Goal: Use online tool/utility: Utilize a website feature to perform a specific function

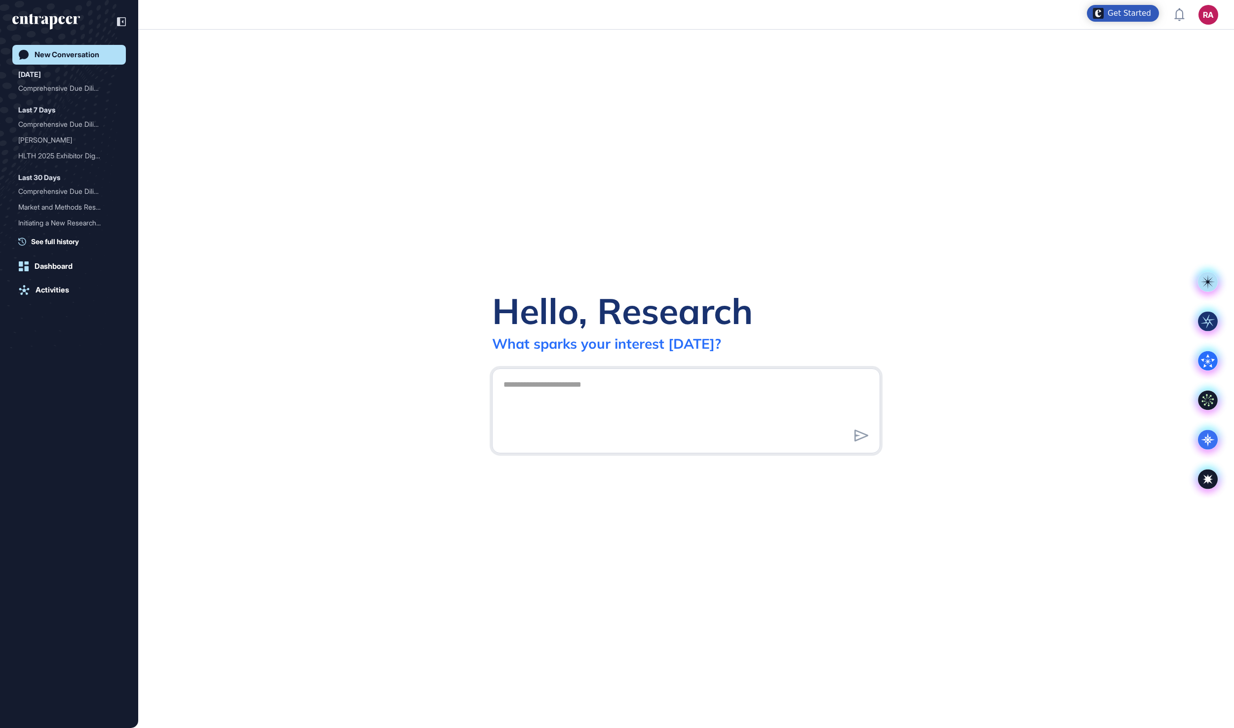
scroll to position [1, 1]
click at [1210, 443] on icon at bounding box center [1208, 440] width 20 height 20
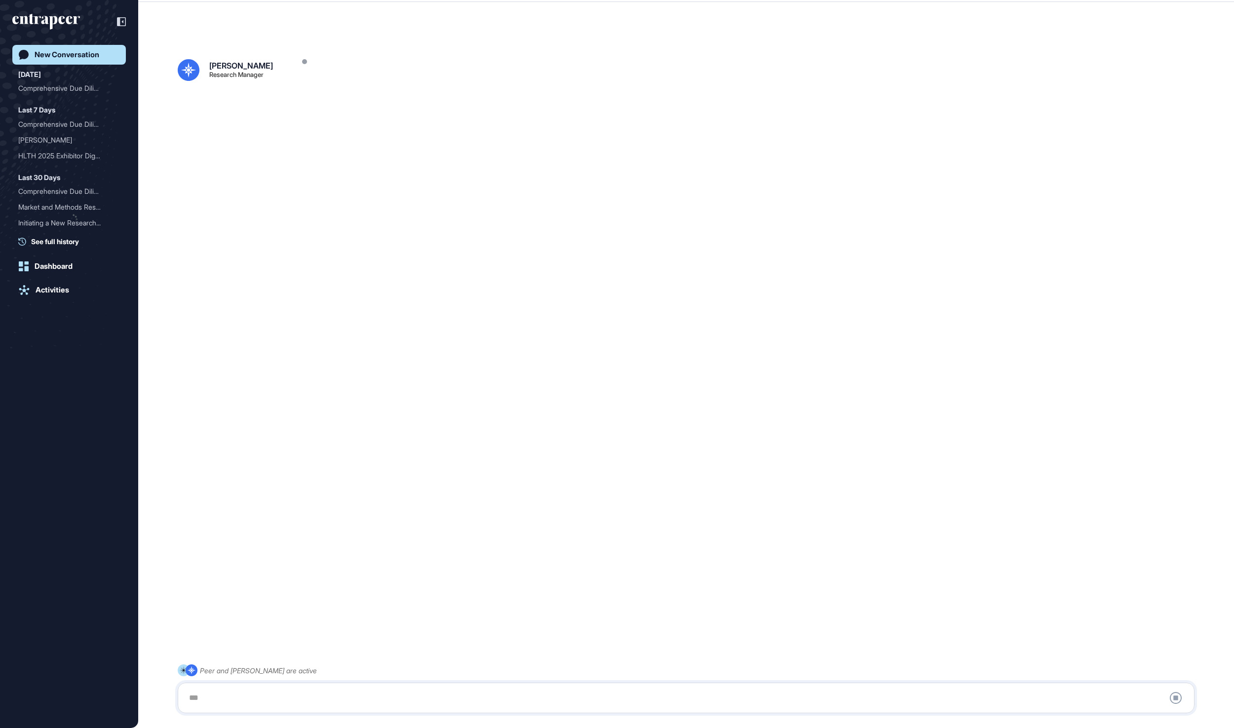
scroll to position [28, 0]
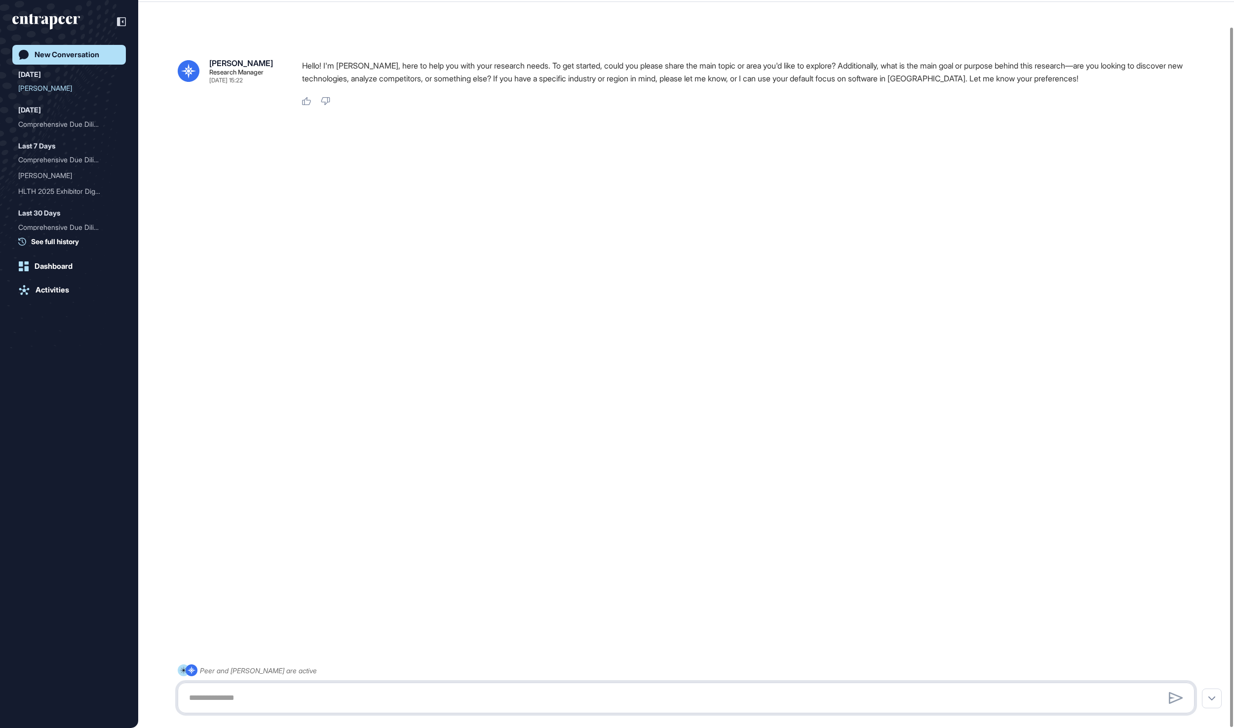
click at [212, 701] on textarea at bounding box center [686, 698] width 1006 height 20
paste textarea "**********"
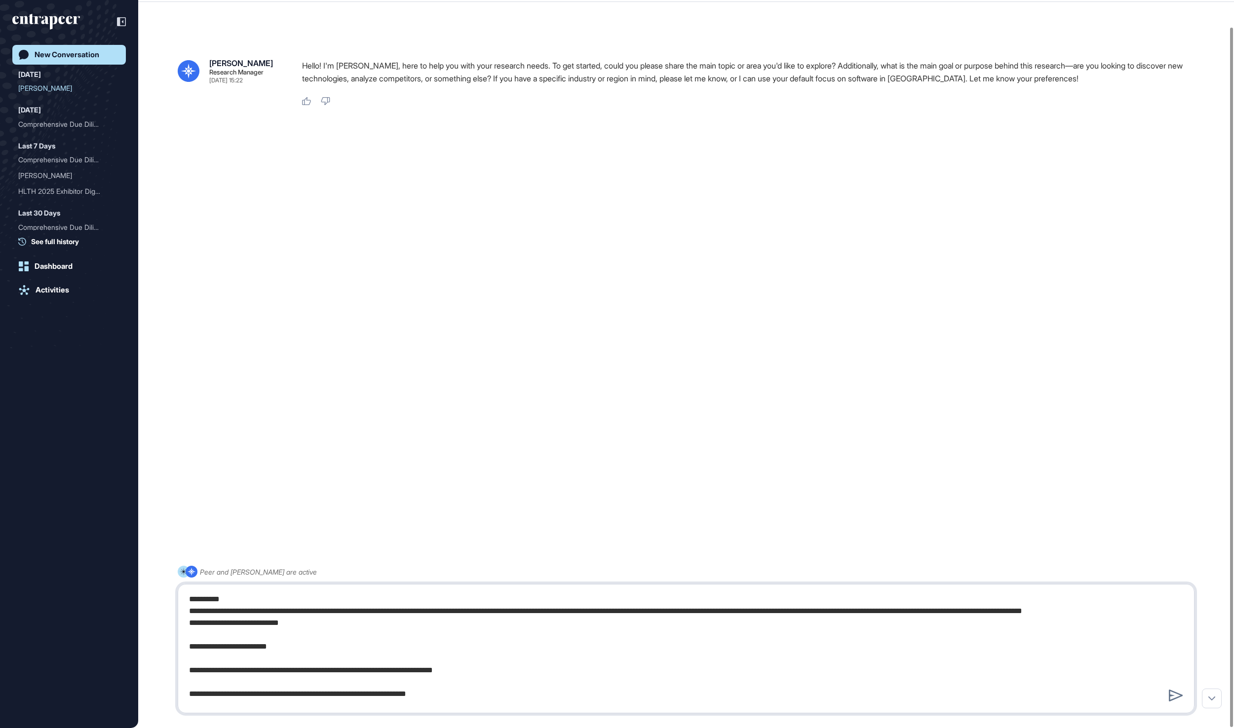
scroll to position [1548, 0]
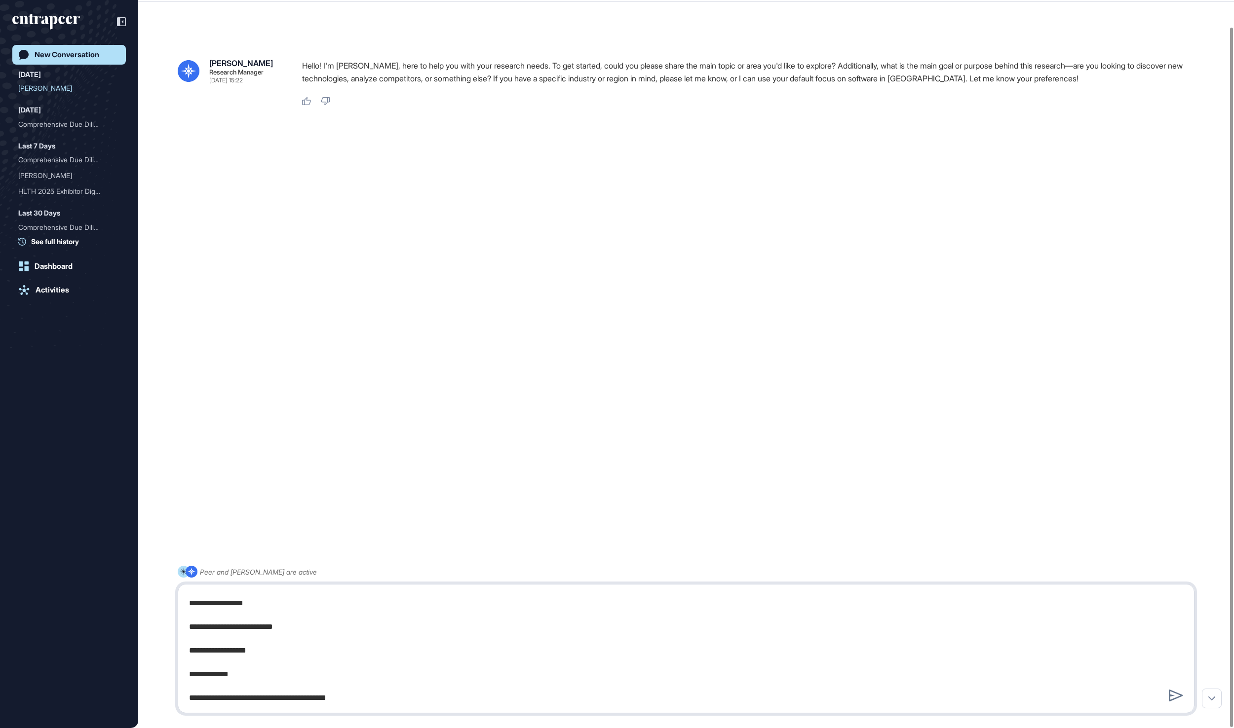
type textarea "**********"
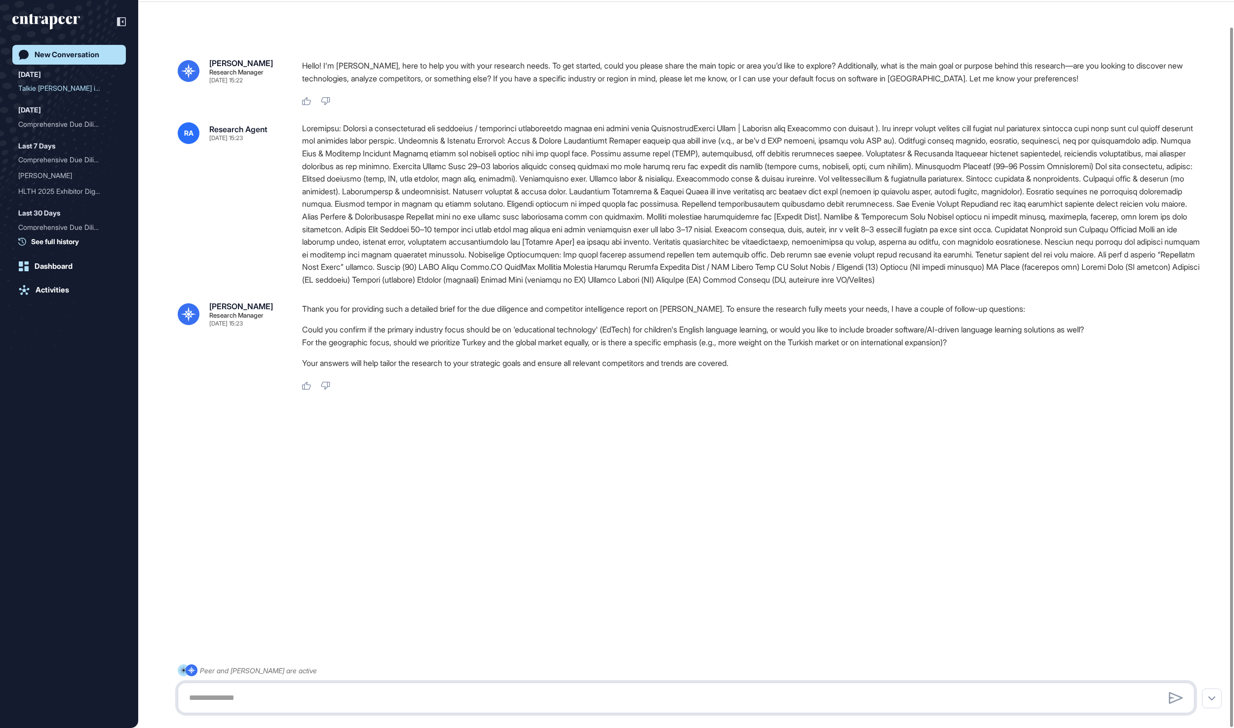
click at [375, 705] on textarea at bounding box center [685, 698] width 1005 height 20
type textarea "**********"
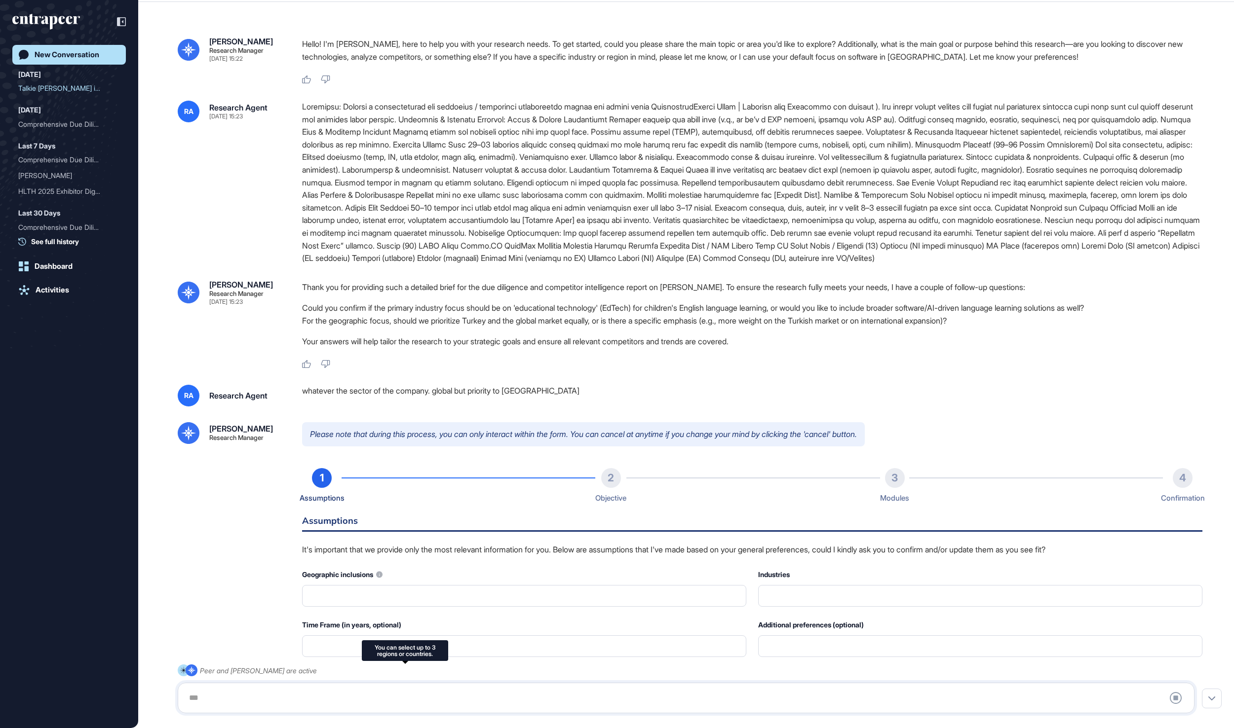
type input "********"
type input "*"
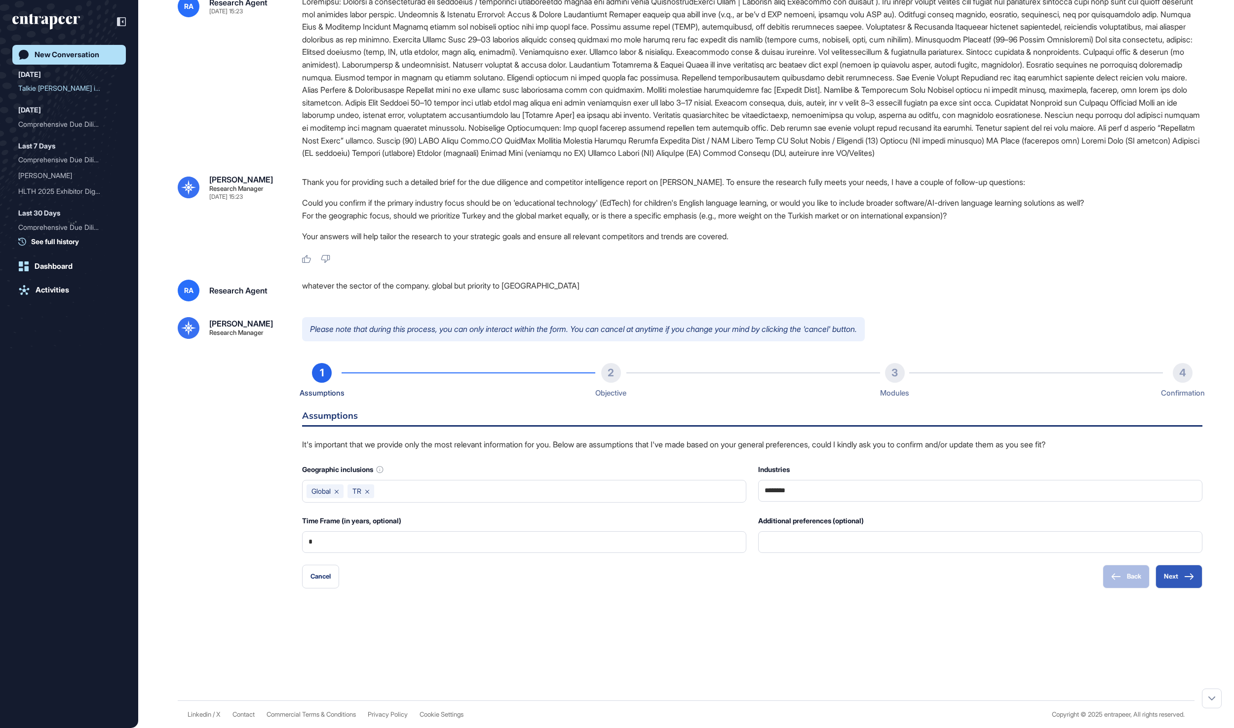
scroll to position [234, 0]
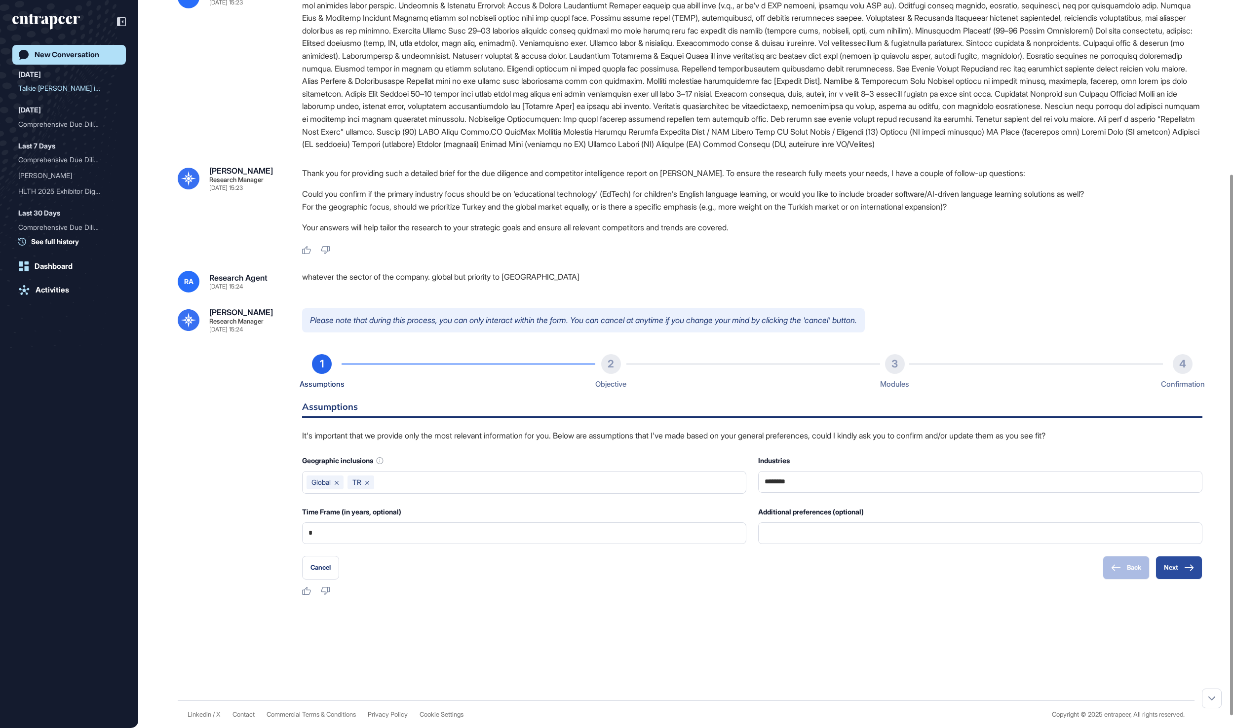
click at [1174, 580] on button "Next" at bounding box center [1178, 568] width 47 height 24
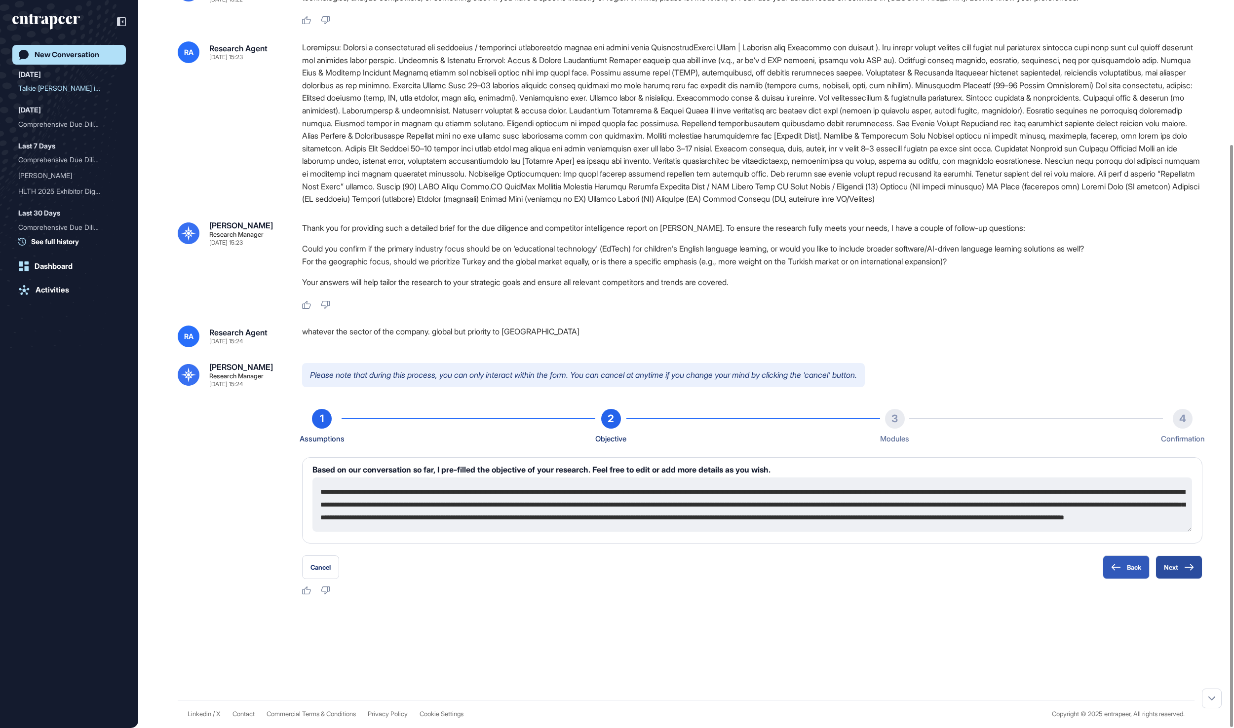
click at [1173, 568] on button "Next" at bounding box center [1178, 568] width 47 height 24
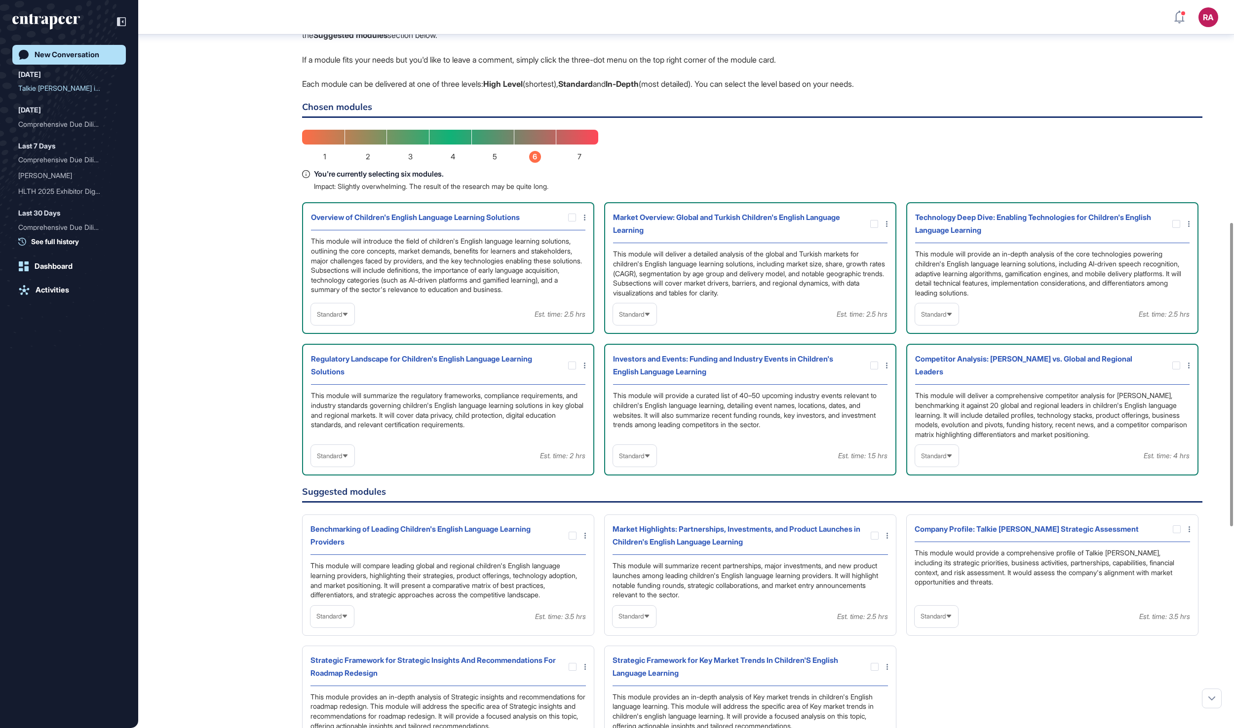
scroll to position [712, 0]
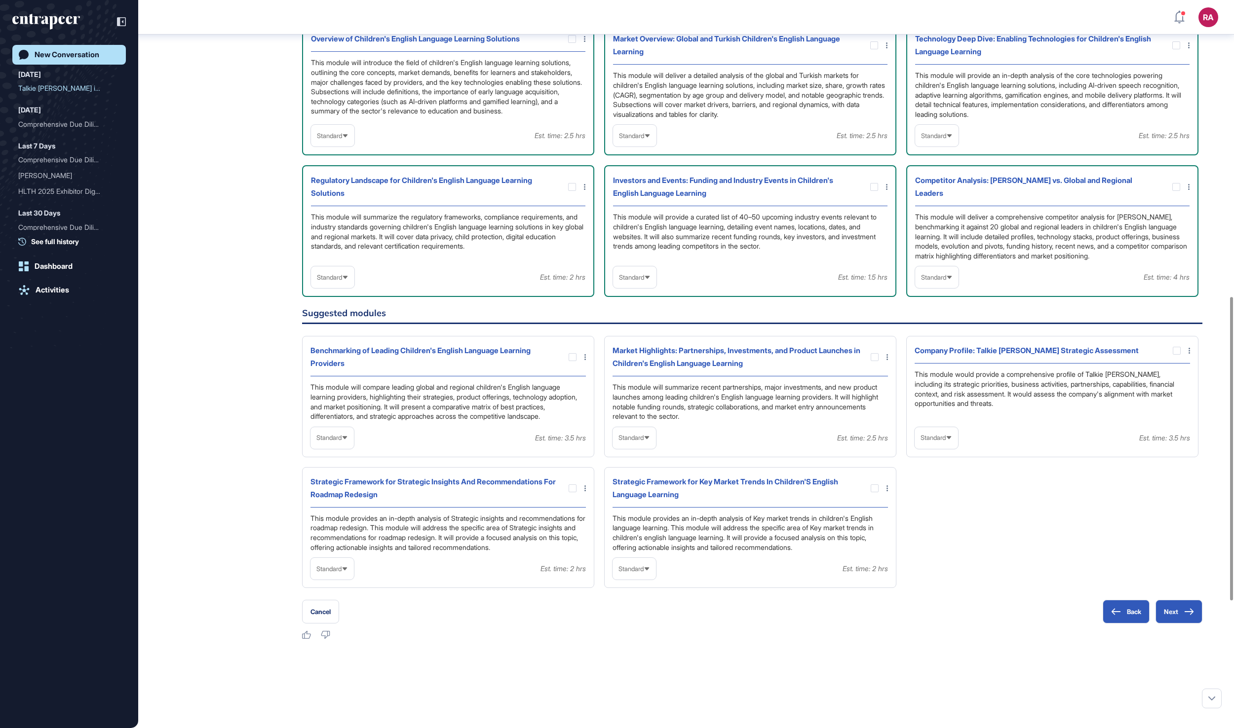
click at [348, 139] on icon at bounding box center [345, 136] width 6 height 6
click at [350, 169] on li "High-Level" at bounding box center [333, 160] width 38 height 20
click at [630, 297] on div "Overview of Children's English Language Learning Solutions This module will int…" at bounding box center [752, 160] width 900 height 273
click at [630, 140] on span "Standard" at bounding box center [631, 135] width 25 height 7
click at [629, 169] on li "High-Level" at bounding box center [635, 160] width 38 height 20
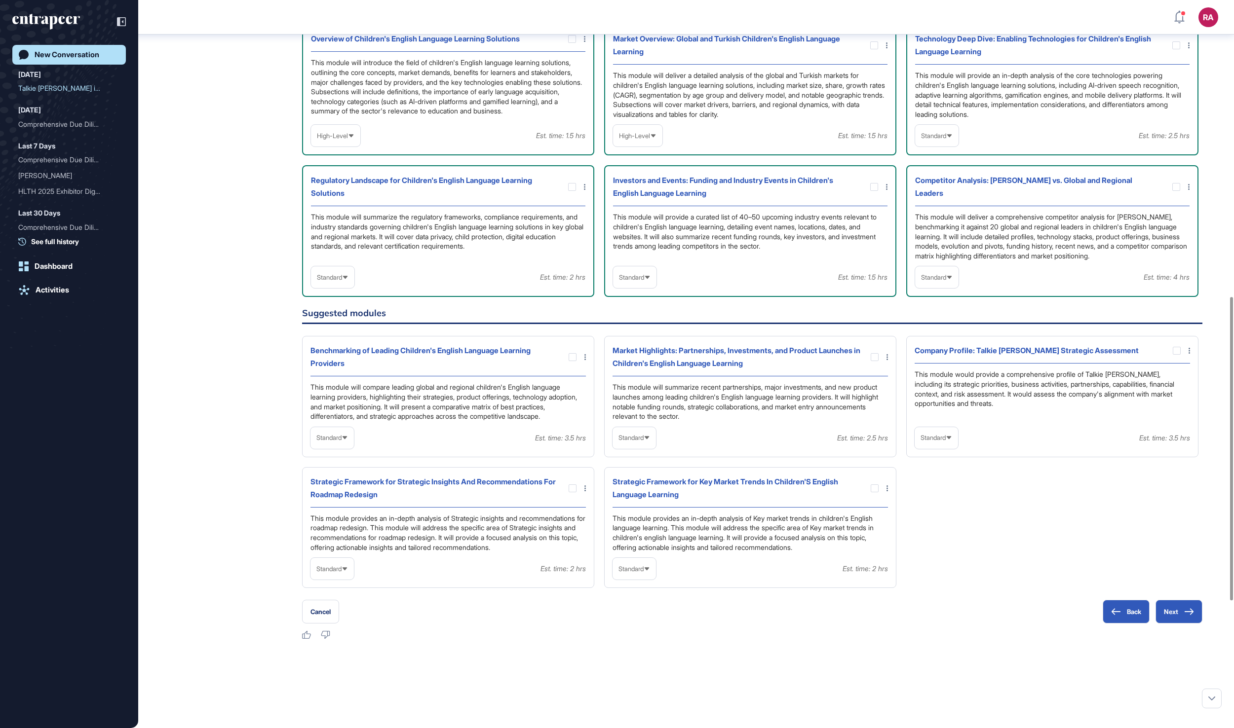
click at [952, 139] on icon at bounding box center [949, 136] width 6 height 6
click at [940, 209] on li "In-depth" at bounding box center [937, 199] width 38 height 20
click at [954, 287] on div "Standard" at bounding box center [936, 277] width 43 height 19
click at [940, 350] on li "In-depth" at bounding box center [937, 341] width 38 height 20
click at [642, 287] on div "Standard" at bounding box center [634, 277] width 43 height 19
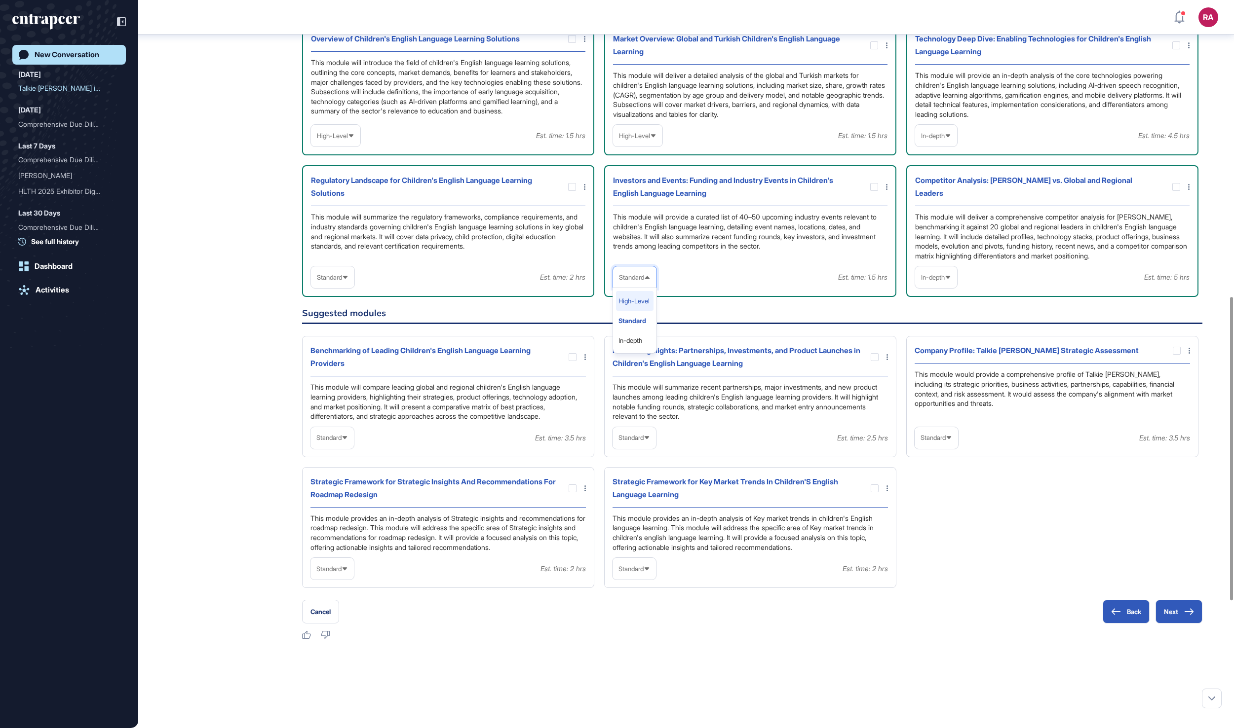
click at [639, 311] on li "High-Level" at bounding box center [635, 301] width 38 height 20
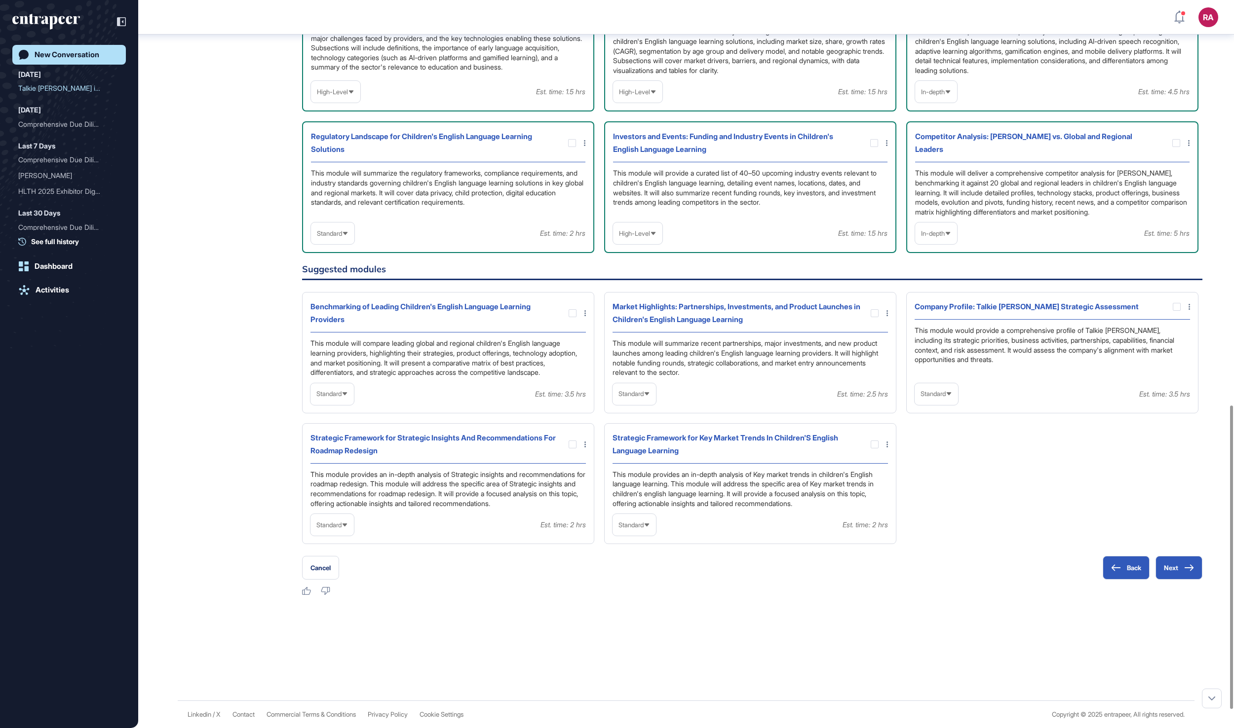
scroll to position [974, 0]
click at [341, 529] on span "Standard" at bounding box center [328, 525] width 25 height 7
click at [345, 598] on li "In-depth" at bounding box center [332, 588] width 38 height 20
click at [568, 449] on div at bounding box center [572, 445] width 8 height 8
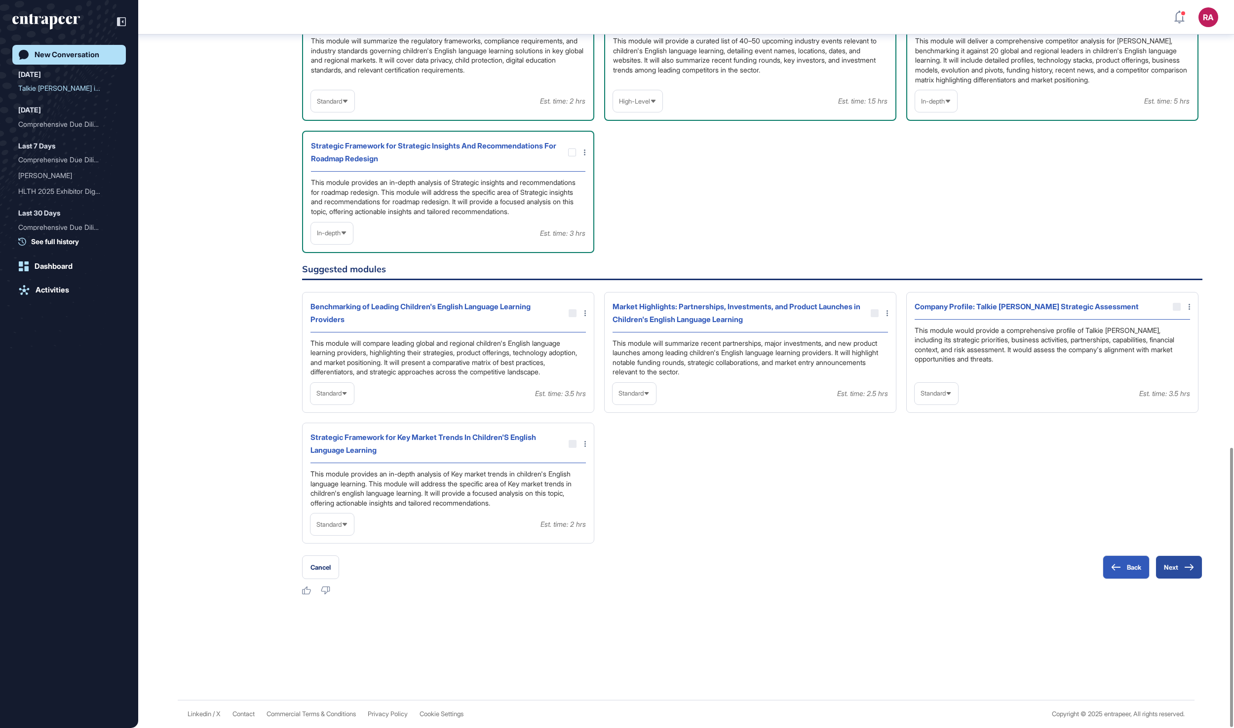
click at [1194, 563] on button "Next" at bounding box center [1178, 568] width 47 height 24
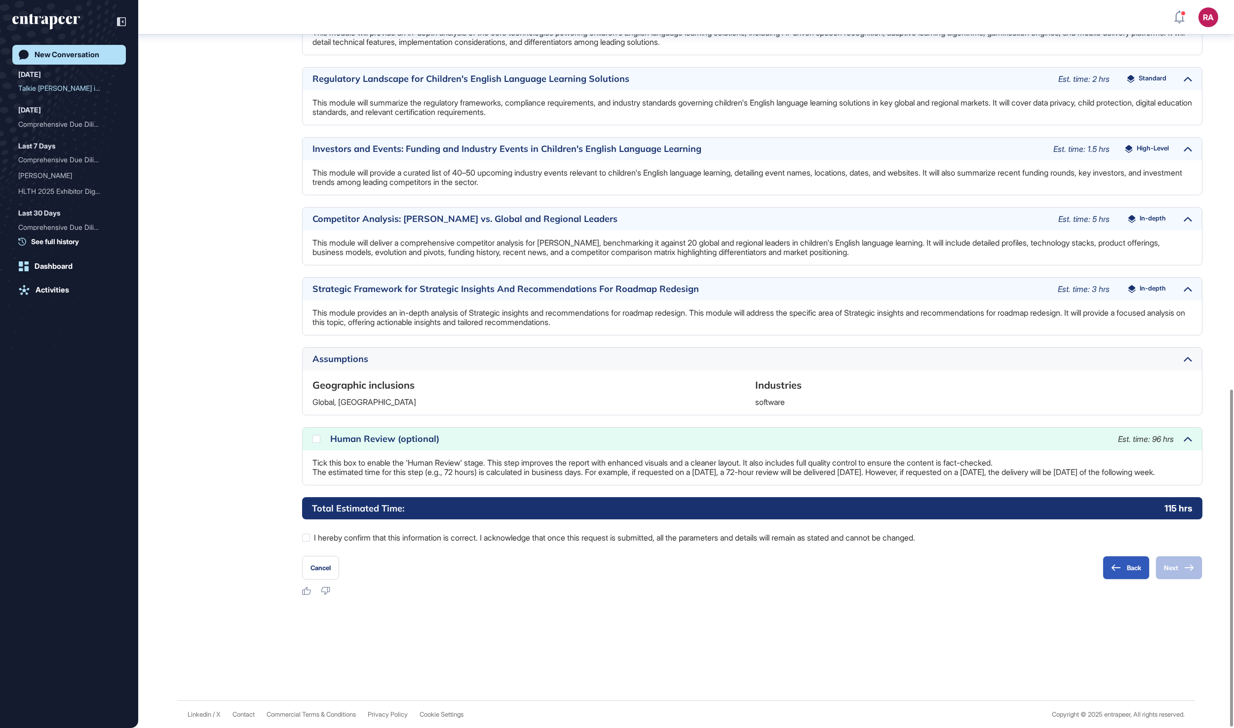
scroll to position [841, 0]
click at [307, 536] on div at bounding box center [306, 538] width 8 height 8
click at [0, 0] on icon at bounding box center [0, 0] width 0 height 0
click at [1173, 565] on button "Next" at bounding box center [1178, 568] width 47 height 24
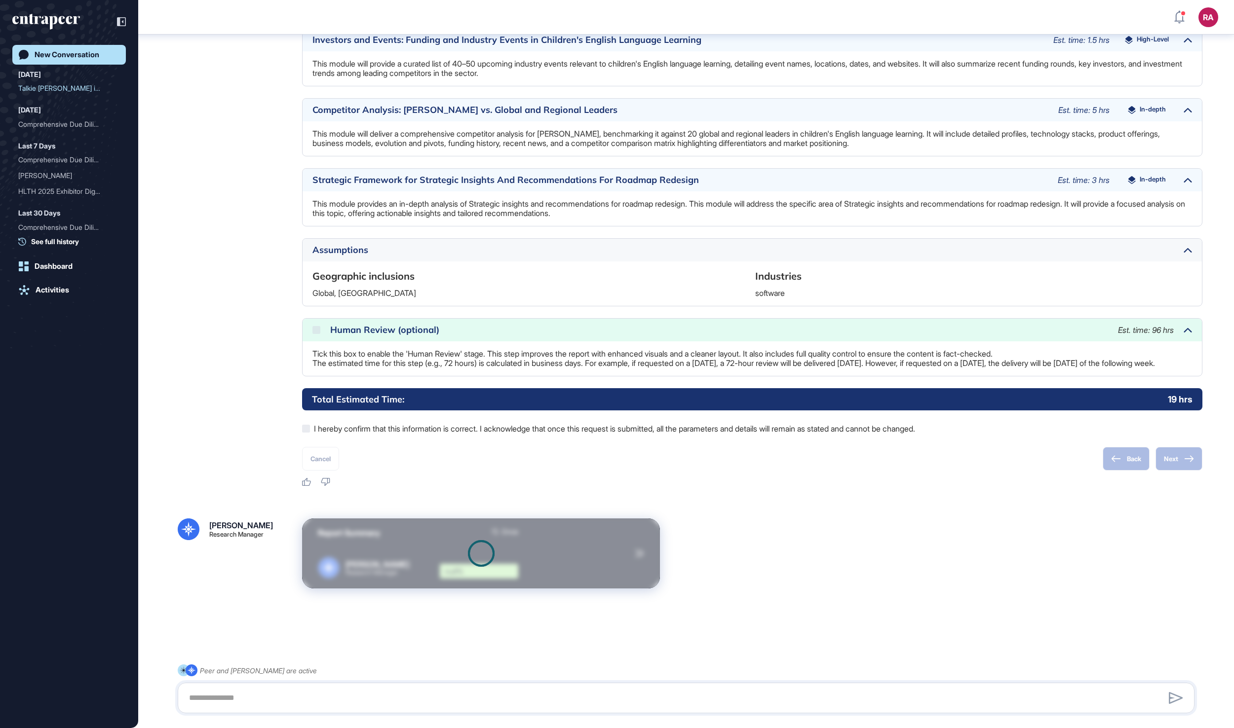
scroll to position [952, 0]
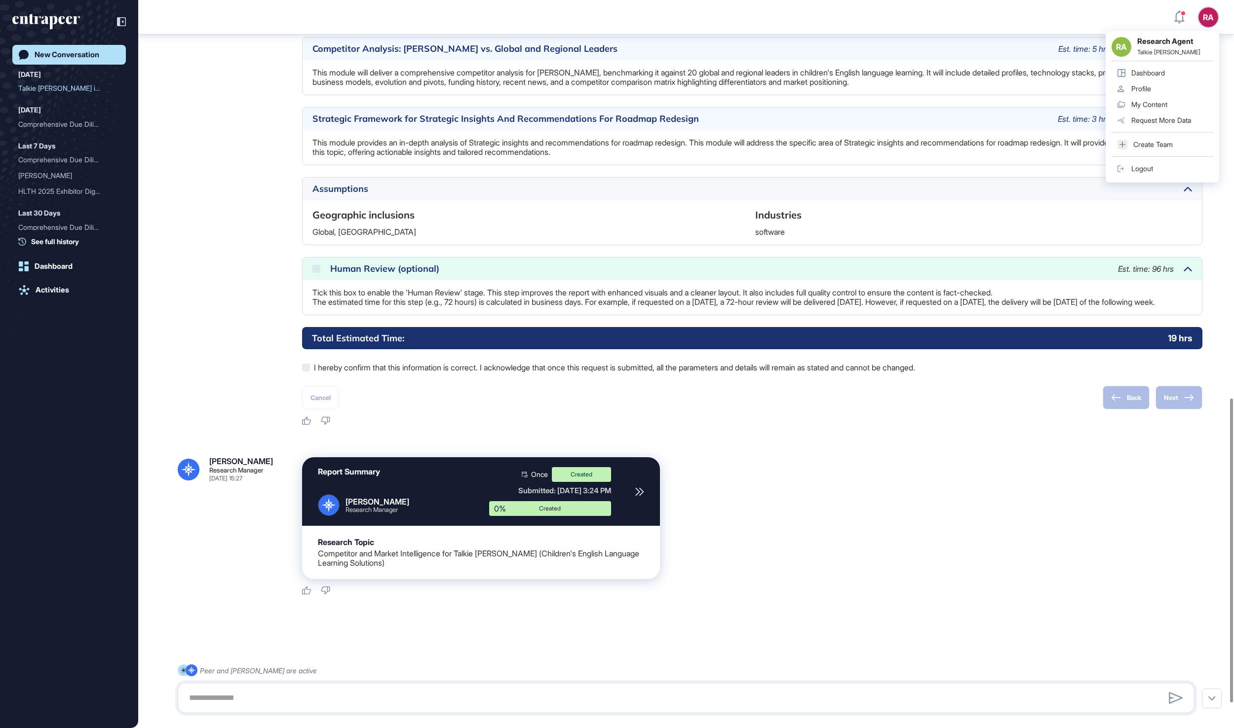
click at [1146, 170] on div "Logout" at bounding box center [1142, 169] width 22 height 8
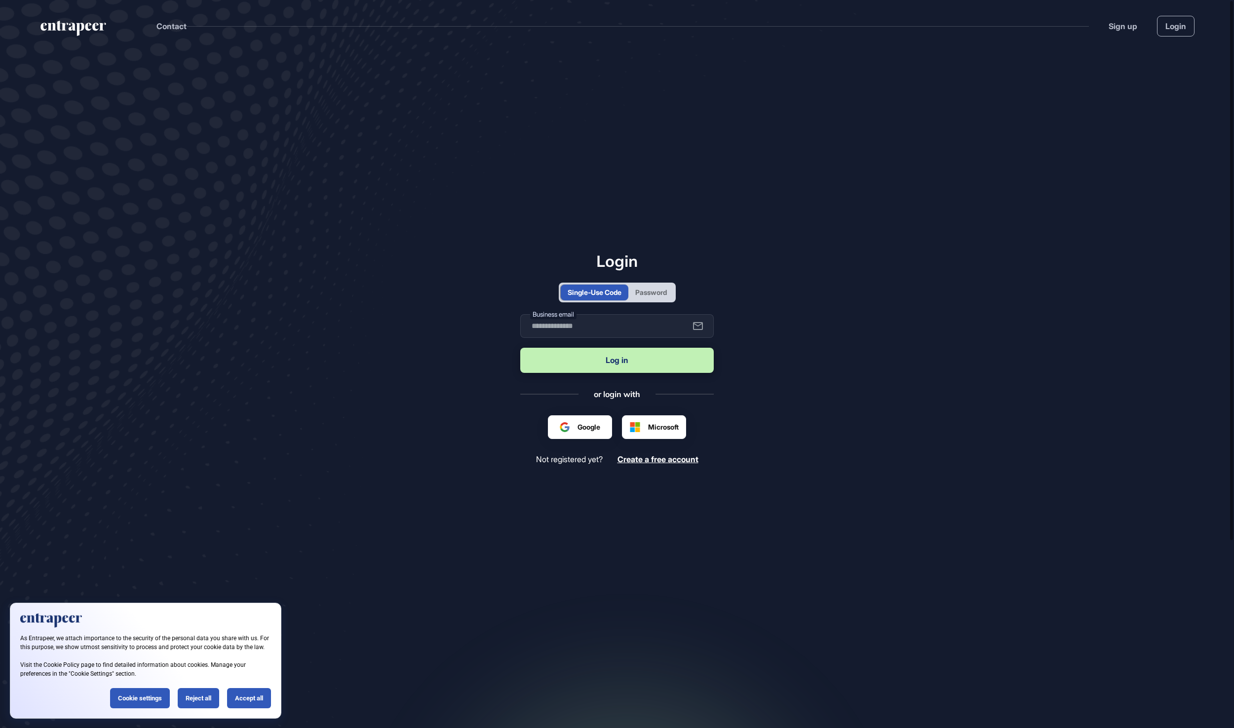
scroll to position [1, 1]
click at [652, 288] on div "Password" at bounding box center [651, 292] width 32 height 10
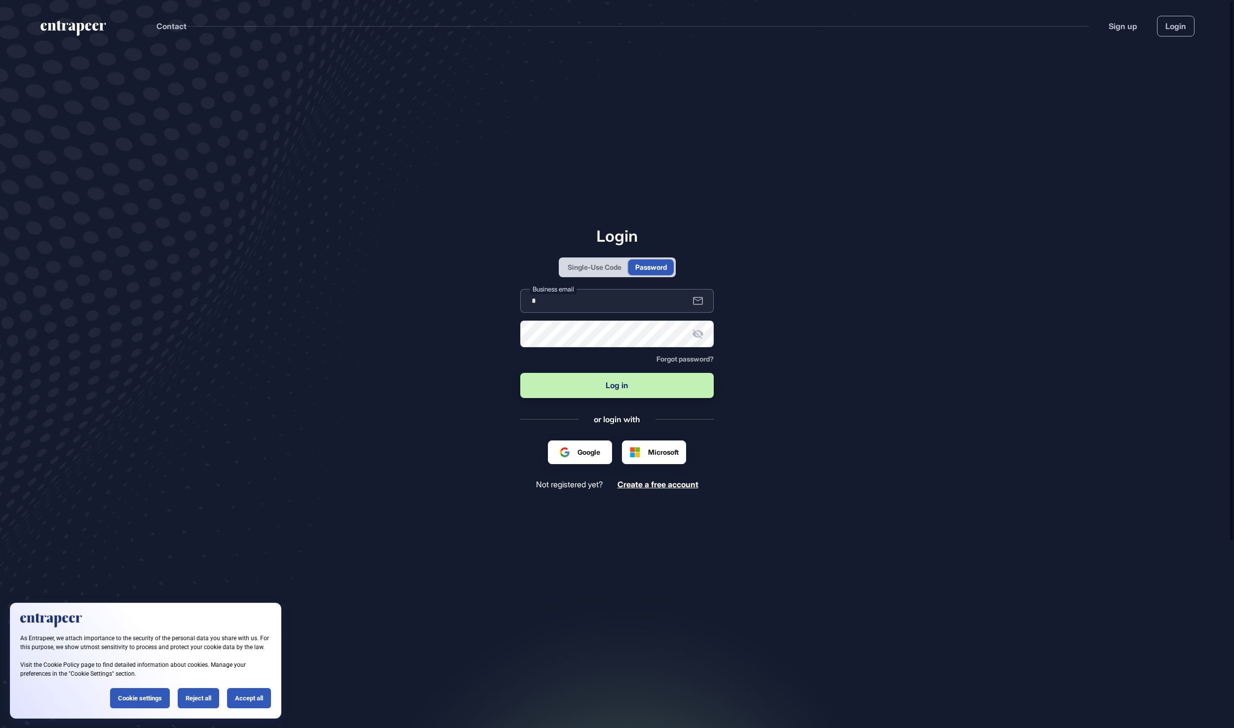
type input "**********"
click at [617, 386] on button "Log in" at bounding box center [616, 385] width 193 height 25
